Goal: Find contact information

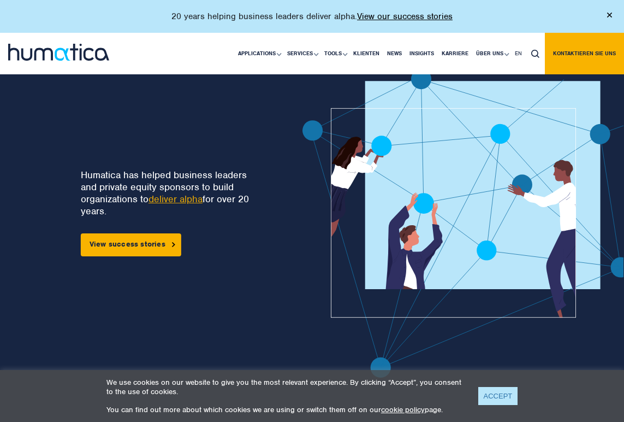
click at [505, 395] on link "ACCEPT" at bounding box center [499, 396] width 40 height 18
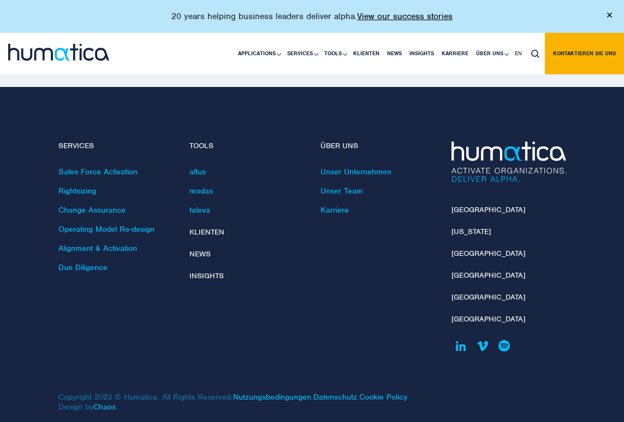
scroll to position [3439, 0]
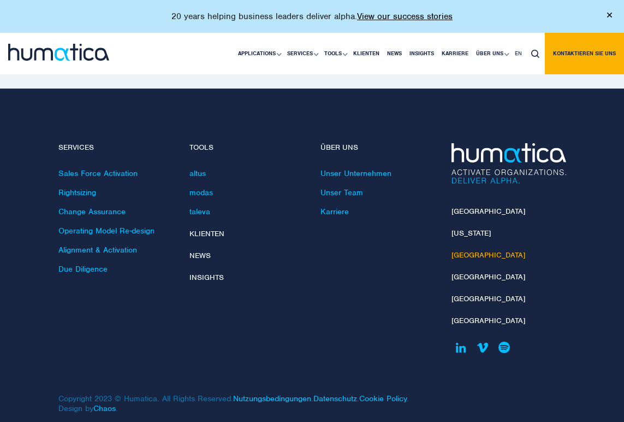
click at [464, 250] on link "[GEOGRAPHIC_DATA]" at bounding box center [489, 254] width 74 height 9
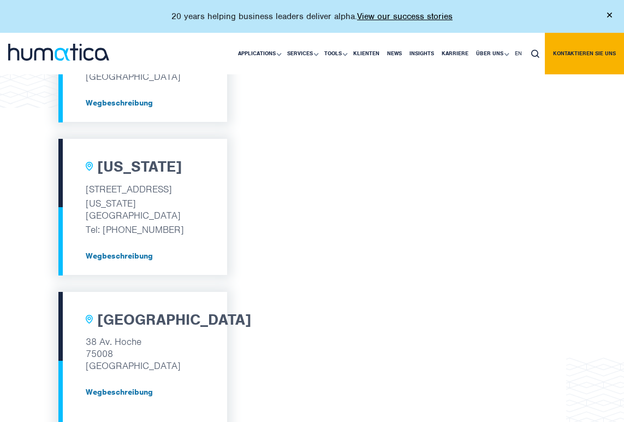
scroll to position [413, 0]
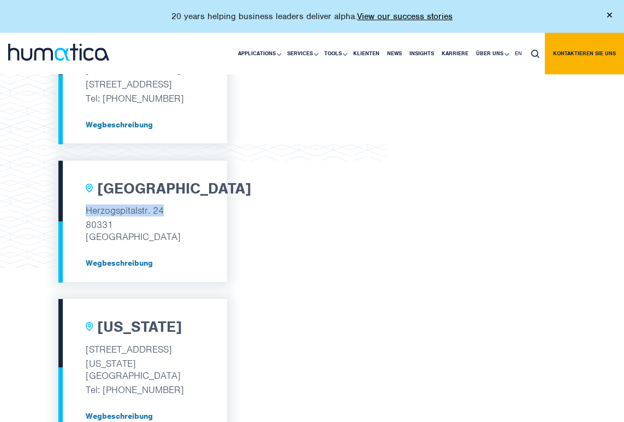
drag, startPoint x: 164, startPoint y: 209, endPoint x: 86, endPoint y: 211, distance: 78.7
click at [86, 211] on p "Herzogspitalstr. 24" at bounding box center [143, 210] width 115 height 14
copy p "Herzogspitalstr. 24"
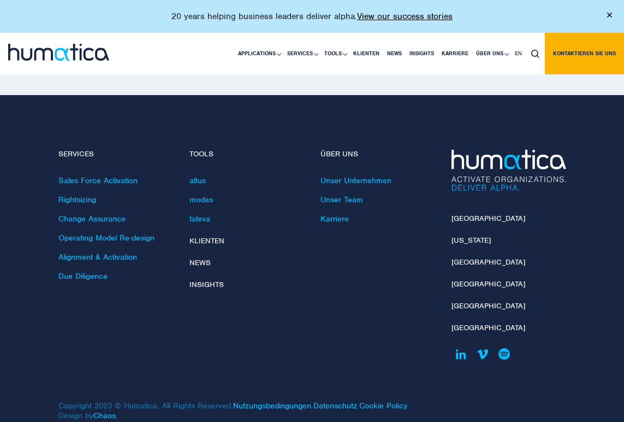
scroll to position [1436, 0]
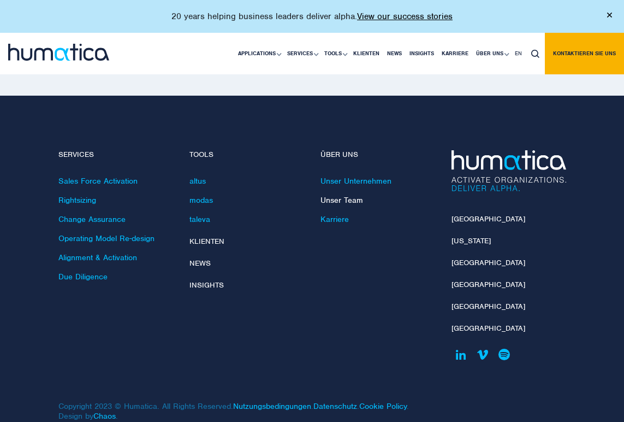
click at [349, 195] on link "Unser Team" at bounding box center [342, 200] width 43 height 10
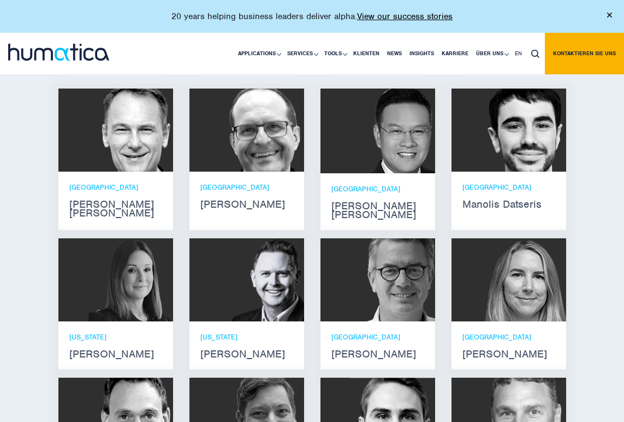
scroll to position [677, 0]
